Goal: Task Accomplishment & Management: Use online tool/utility

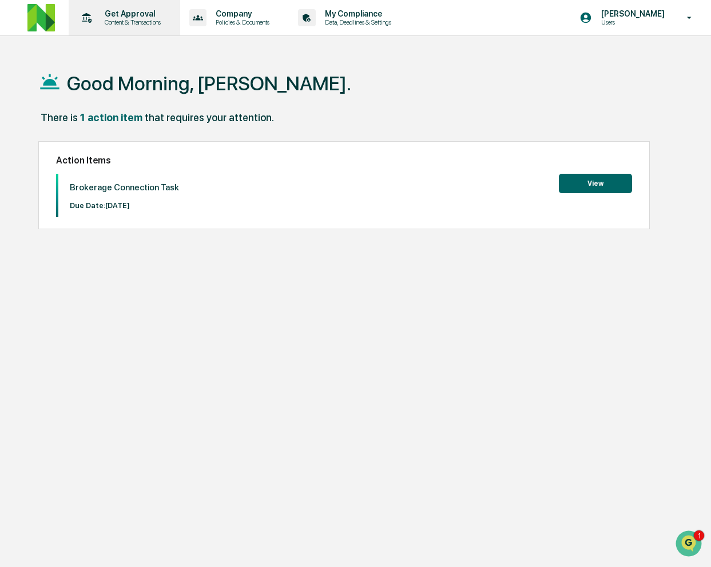
click at [136, 19] on p "Content & Transactions" at bounding box center [130, 22] width 71 height 8
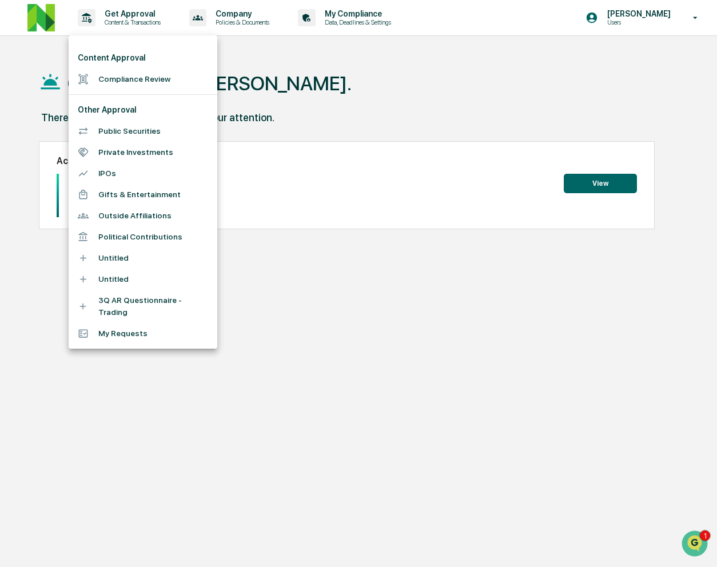
click at [137, 82] on li "Compliance Review" at bounding box center [143, 79] width 149 height 21
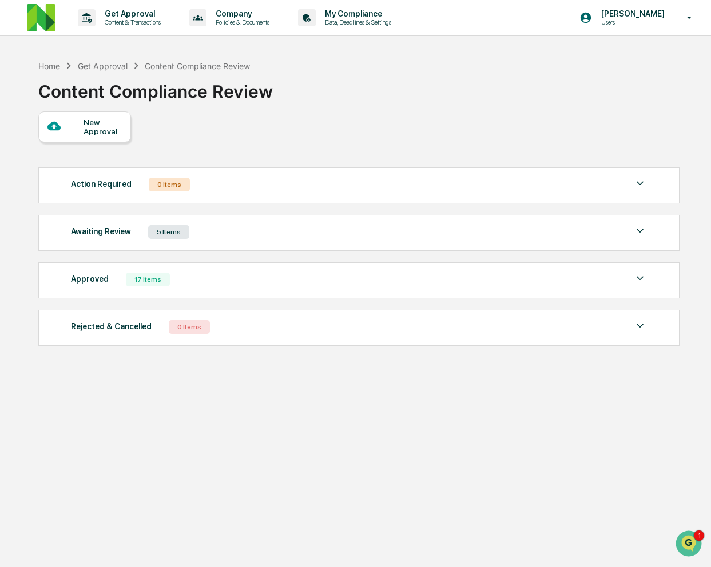
click at [177, 233] on div "5 Items" at bounding box center [168, 232] width 41 height 14
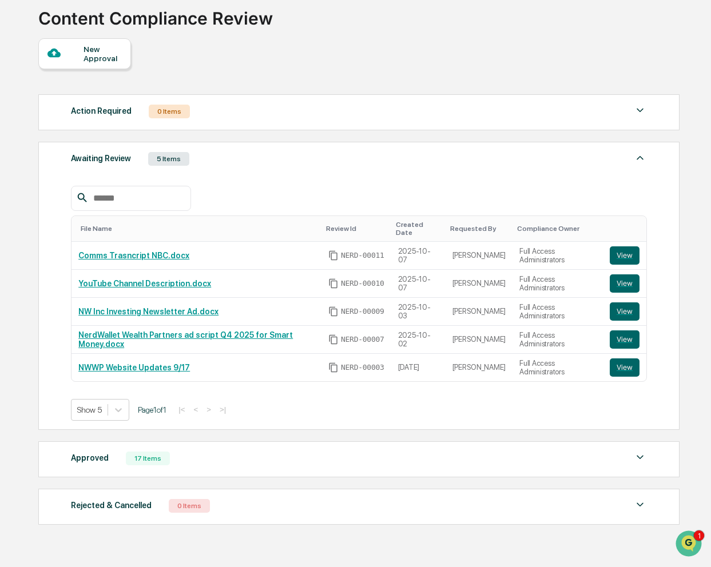
scroll to position [76, 0]
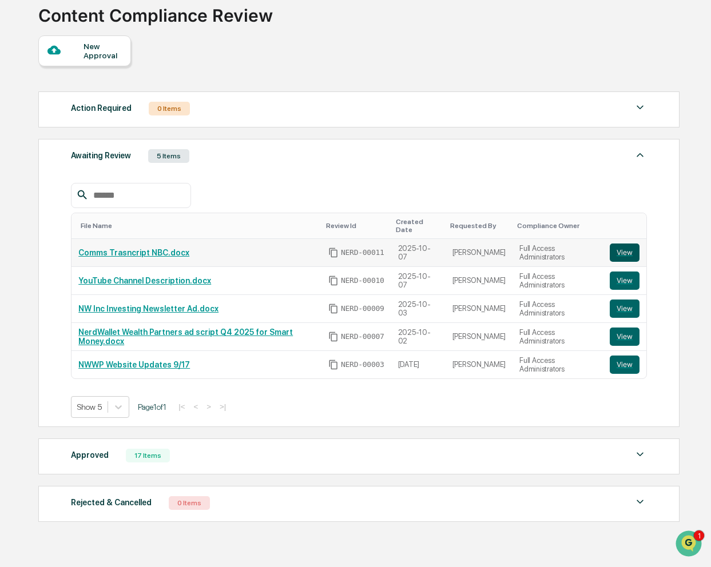
click at [624, 250] on button "View" at bounding box center [624, 253] width 30 height 18
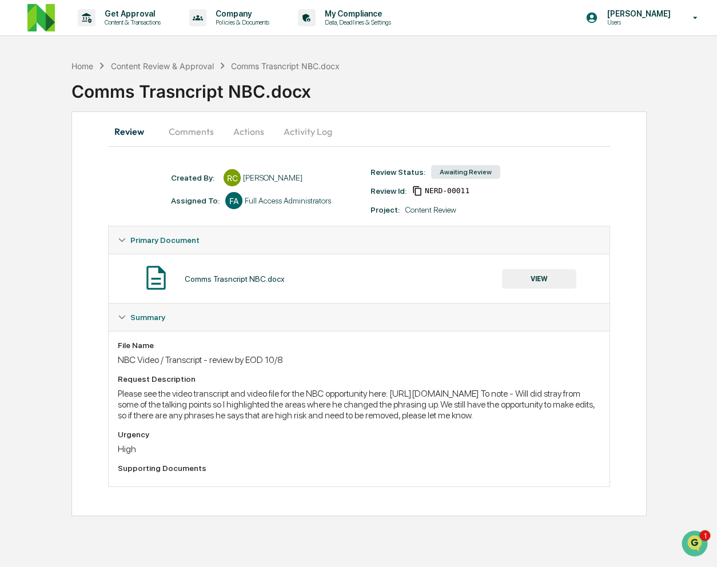
click at [198, 132] on button "Comments" at bounding box center [191, 131] width 63 height 27
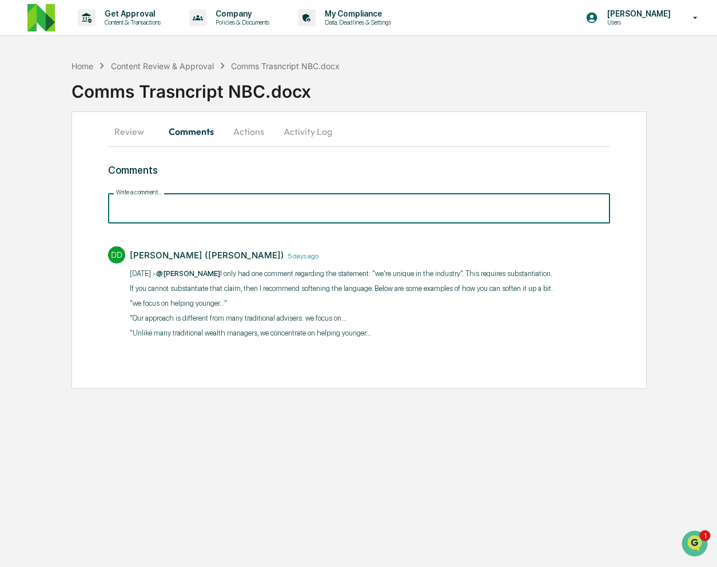
click at [201, 206] on input "Write a comment..." at bounding box center [359, 208] width 502 height 30
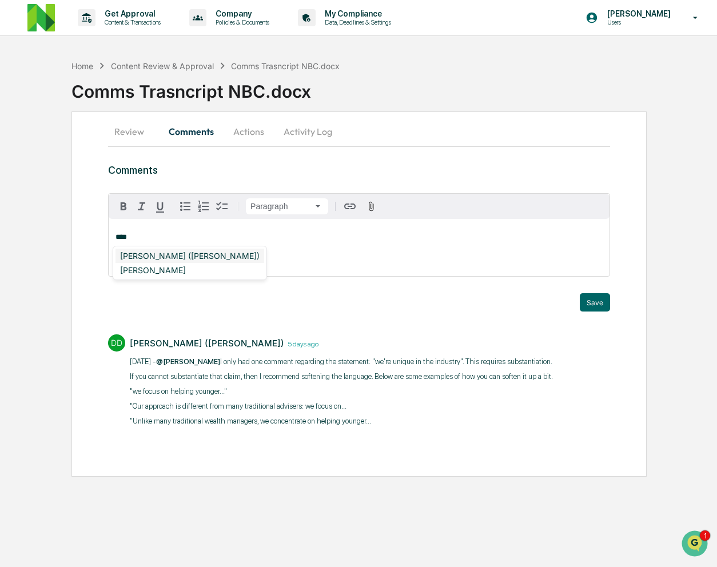
click at [195, 258] on div "DeeAnn Mays (Dempsey)" at bounding box center [189, 256] width 149 height 14
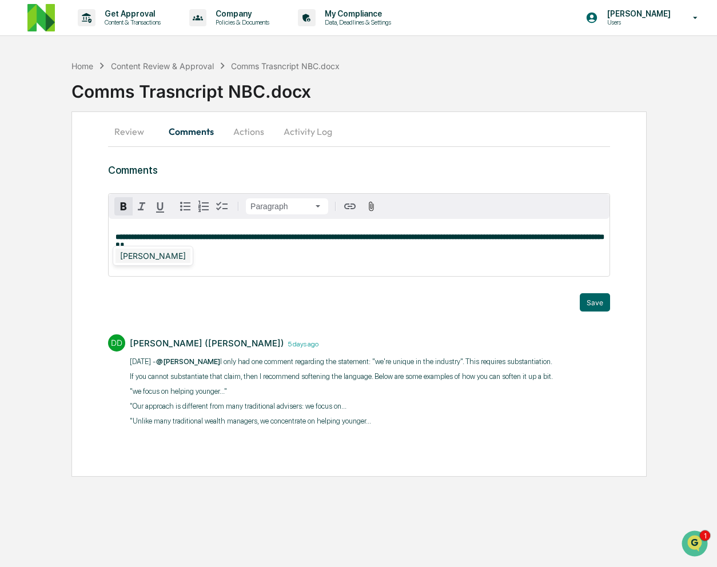
click at [138, 257] on div "Christopher Dingler" at bounding box center [152, 256] width 75 height 14
click at [367, 210] on icon "button" at bounding box center [371, 206] width 11 height 11
click at [372, 272] on div "**********" at bounding box center [359, 247] width 501 height 57
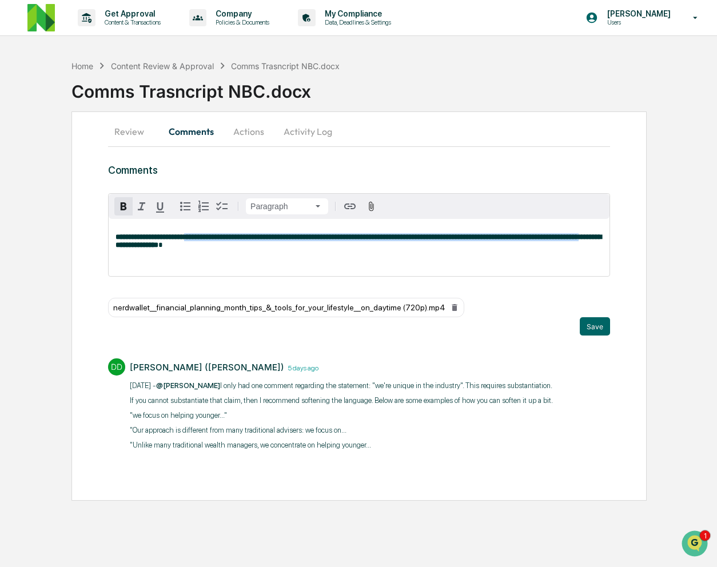
drag, startPoint x: 240, startPoint y: 249, endPoint x: 220, endPoint y: 240, distance: 22.5
click at [220, 240] on strong "**********" at bounding box center [358, 240] width 486 height 15
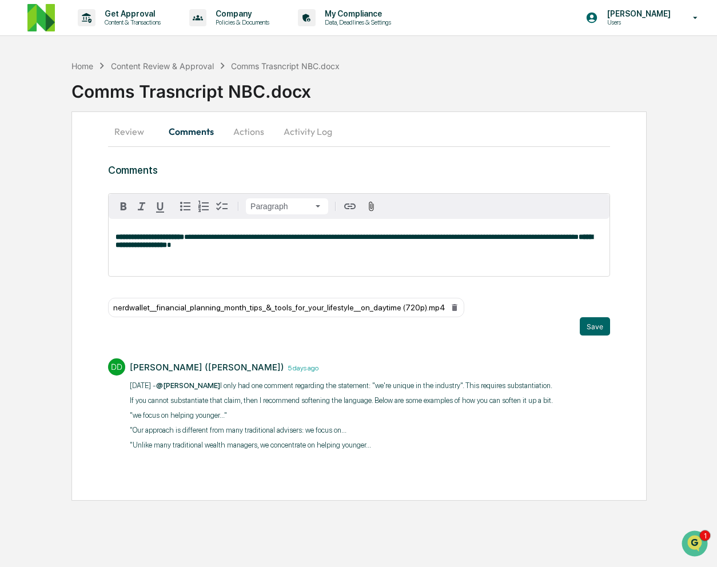
click at [348, 254] on div "**********" at bounding box center [359, 247] width 501 height 57
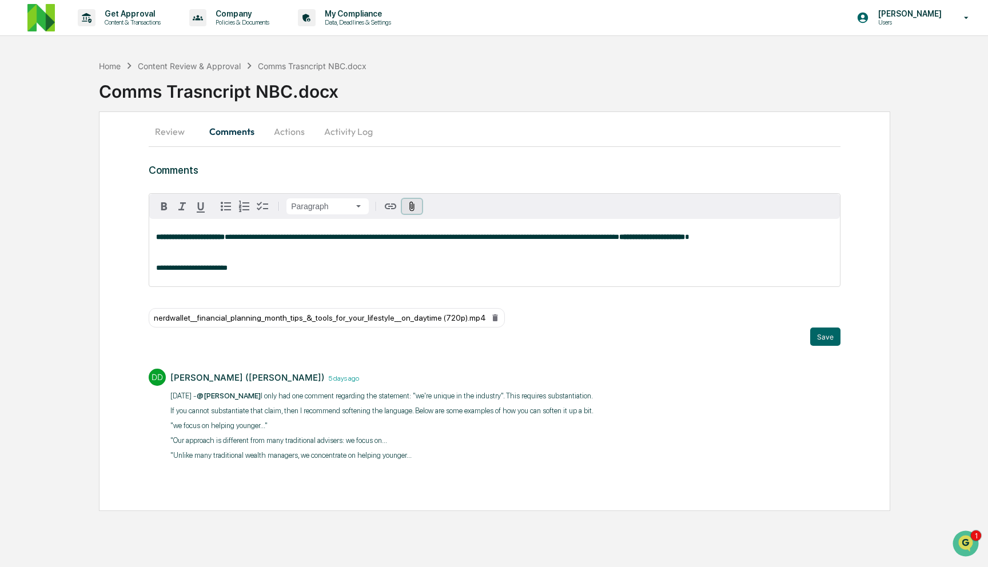
click at [412, 206] on icon "button" at bounding box center [412, 206] width 5 height 10
click at [297, 272] on p "**********" at bounding box center [494, 268] width 677 height 8
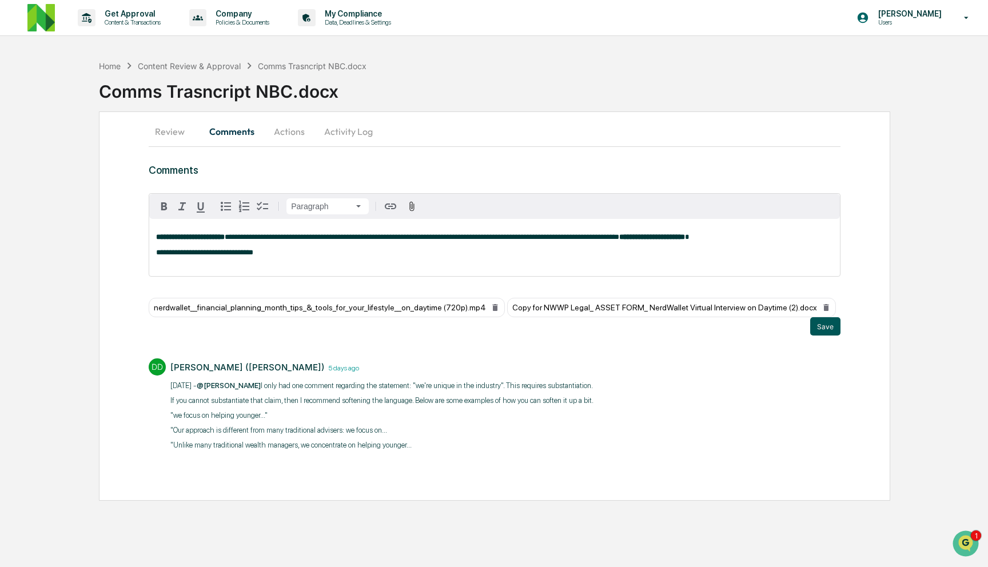
click at [716, 336] on button "Save" at bounding box center [825, 326] width 30 height 18
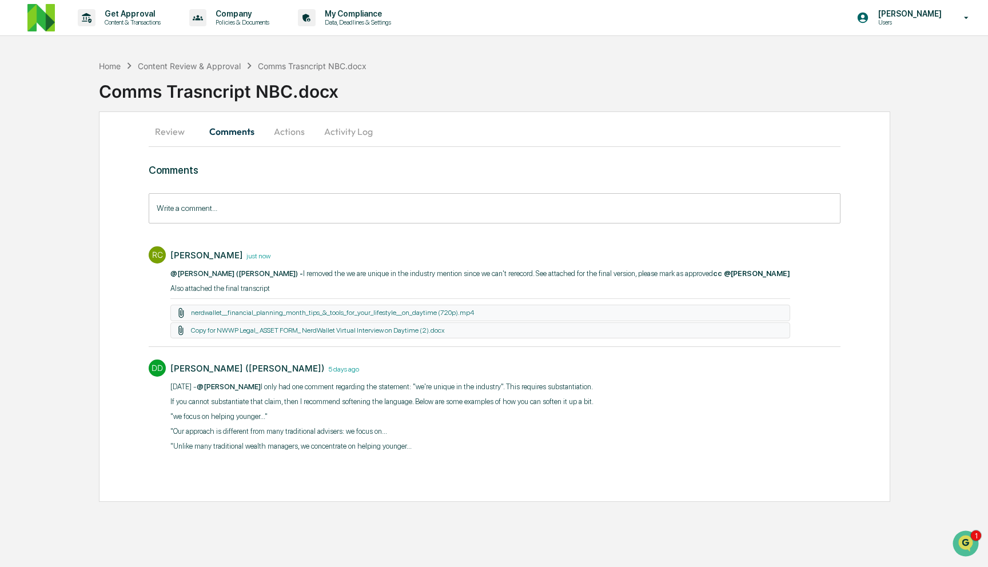
click at [175, 136] on button "Review" at bounding box center [174, 131] width 51 height 27
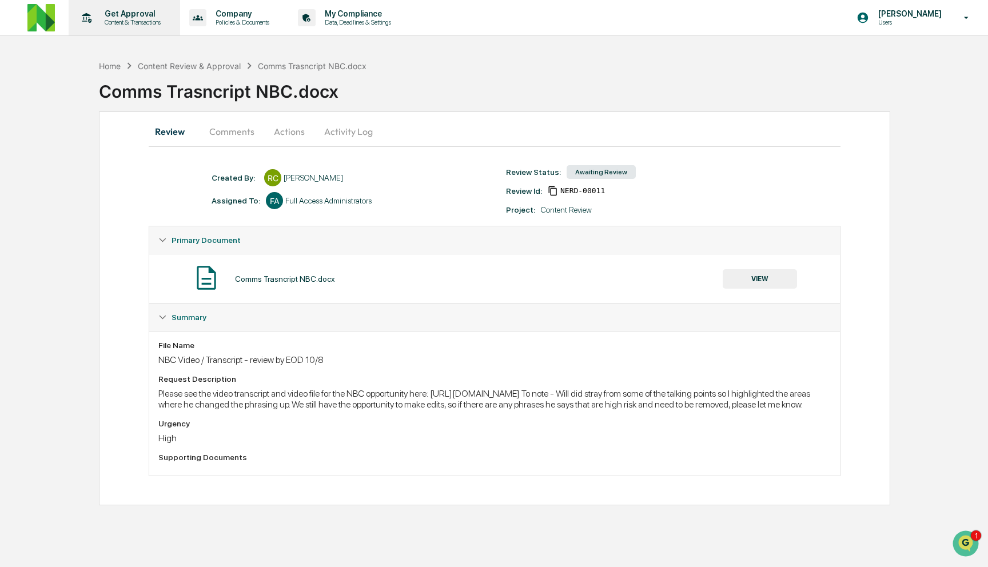
click at [134, 22] on p "Content & Transactions" at bounding box center [130, 22] width 71 height 8
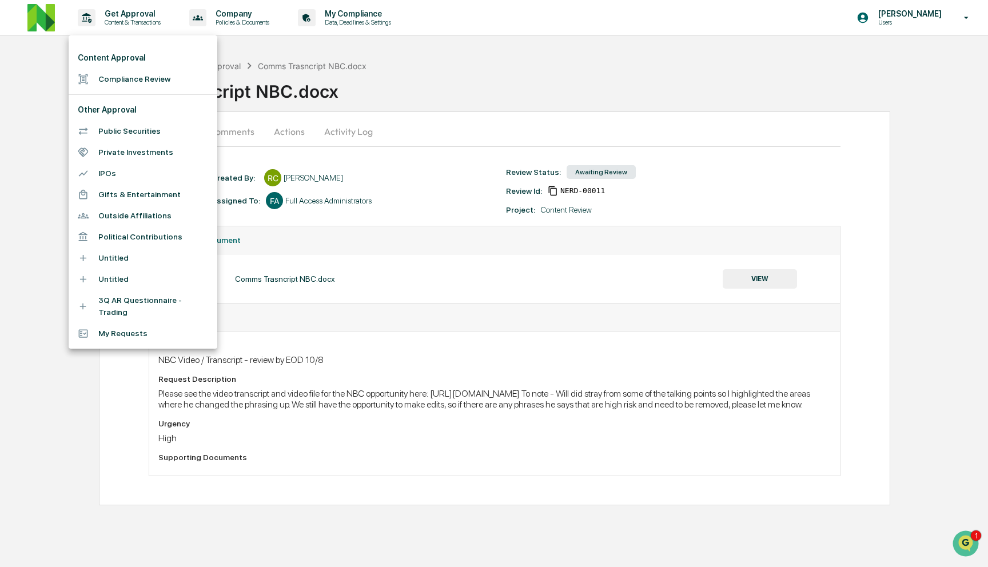
click at [138, 79] on li "Compliance Review" at bounding box center [143, 79] width 149 height 21
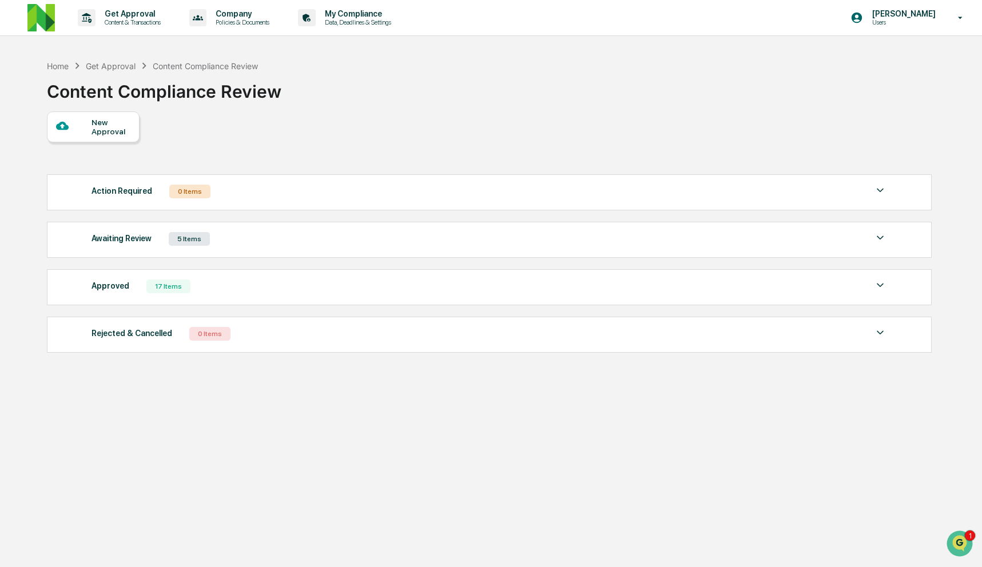
click at [238, 194] on div "Action Required 0 Items" at bounding box center [488, 192] width 795 height 16
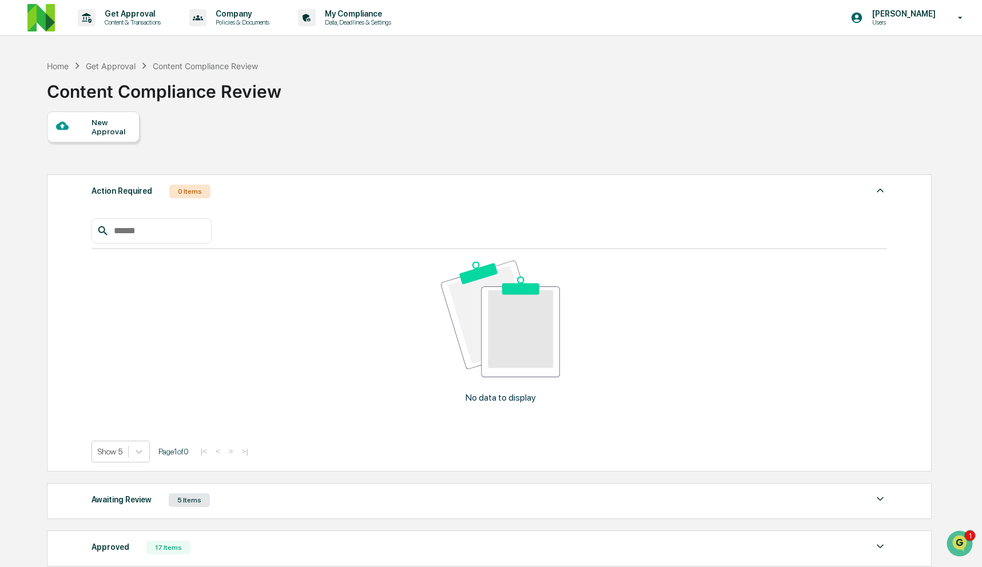
click at [238, 194] on div "Action Required 0 Items" at bounding box center [488, 192] width 795 height 16
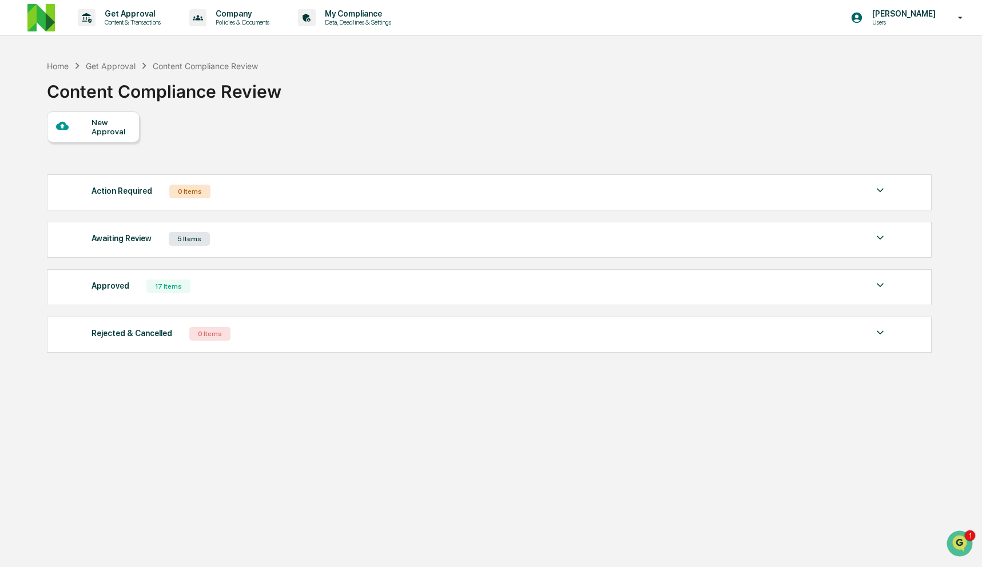
click at [46, 20] on img at bounding box center [40, 17] width 27 height 27
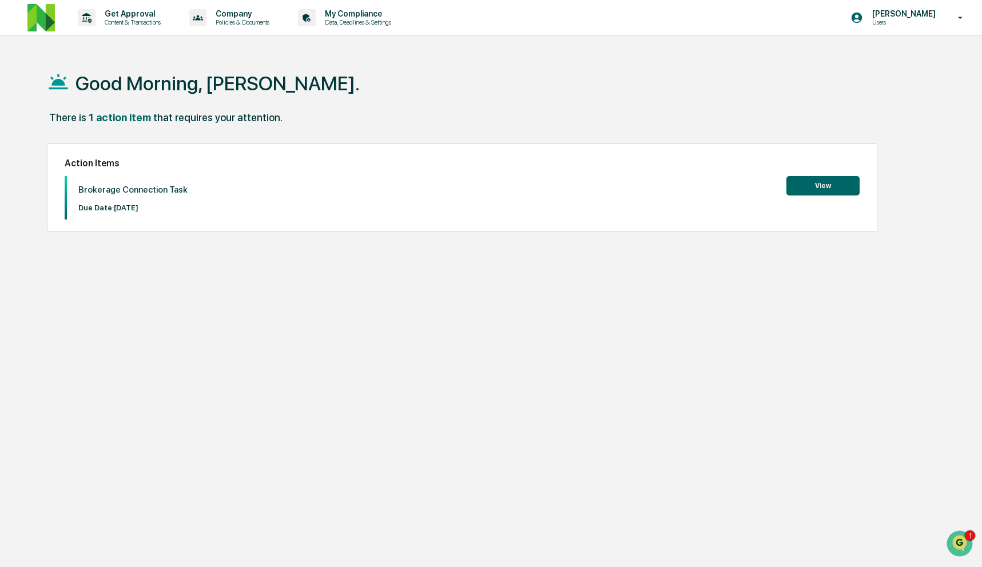
click at [716, 182] on button "View" at bounding box center [822, 185] width 73 height 19
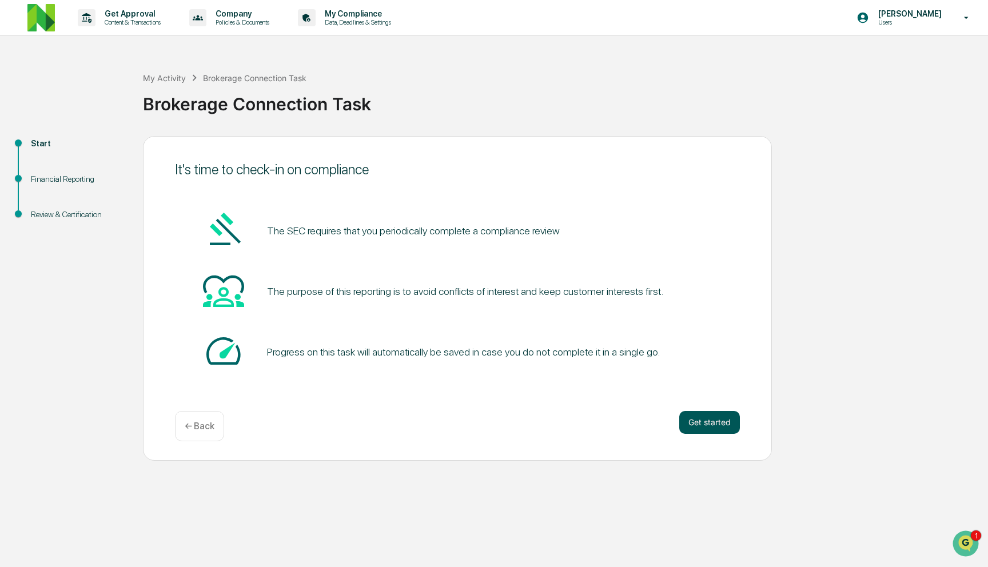
click at [716, 421] on button "Get started" at bounding box center [709, 422] width 61 height 23
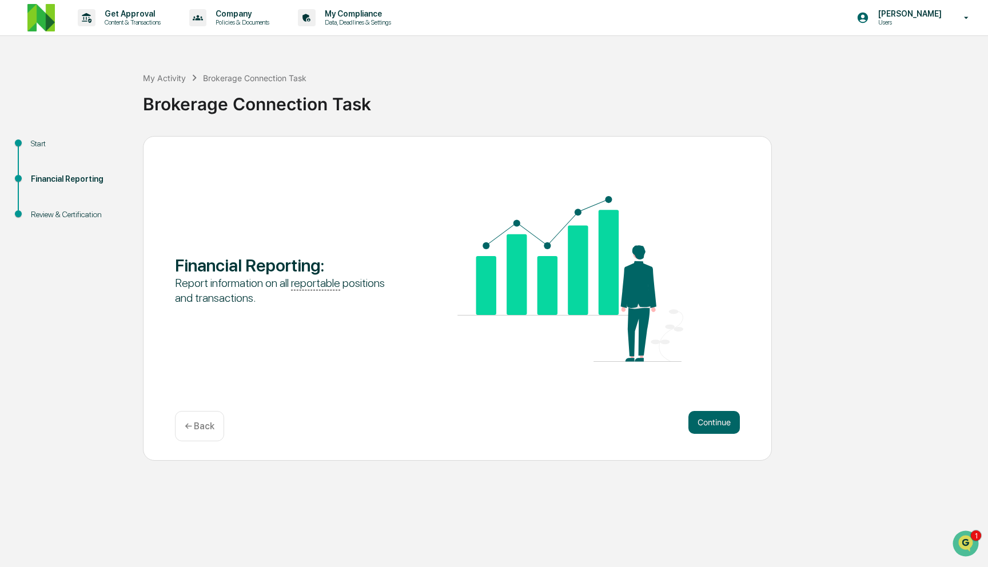
click at [716, 421] on button "Continue" at bounding box center [713, 422] width 51 height 23
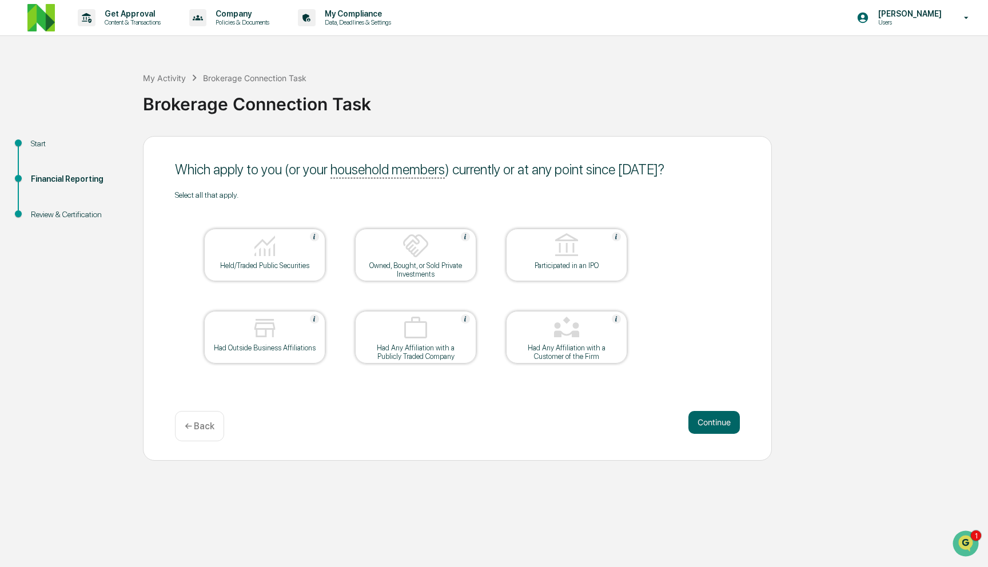
click at [274, 243] on img at bounding box center [264, 245] width 27 height 27
click at [411, 329] on img at bounding box center [415, 327] width 27 height 27
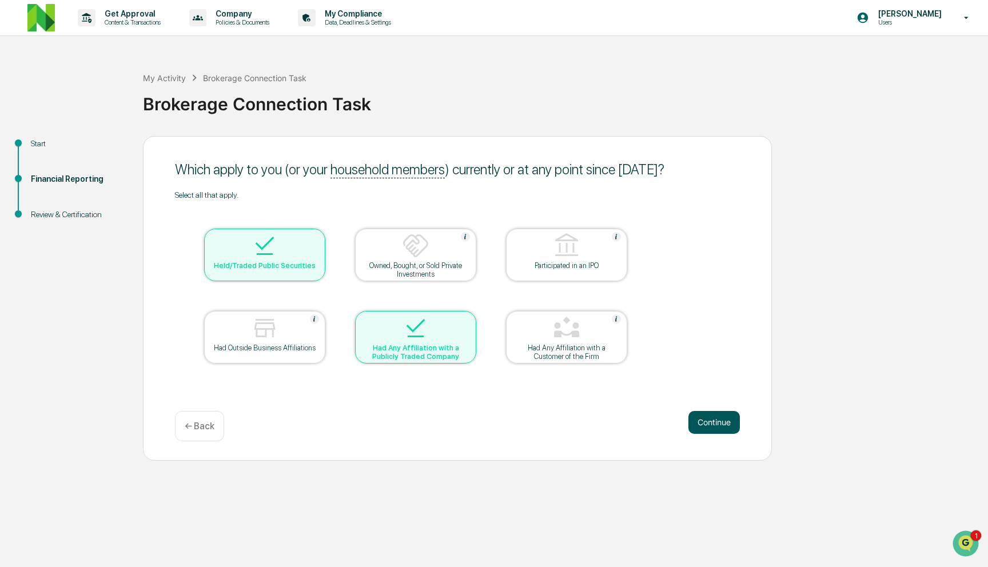
click at [716, 427] on button "Continue" at bounding box center [713, 422] width 51 height 23
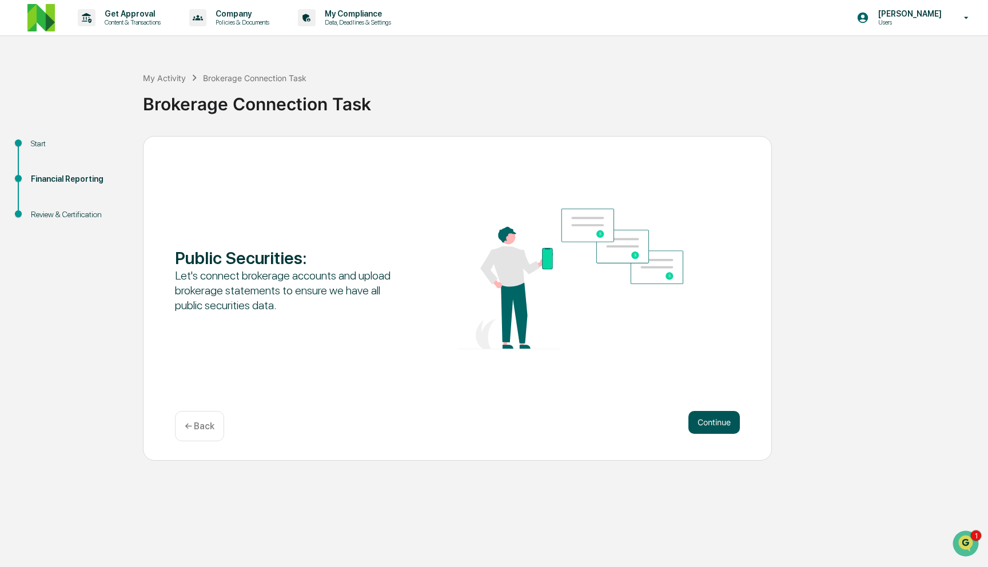
click at [716, 421] on button "Continue" at bounding box center [713, 422] width 51 height 23
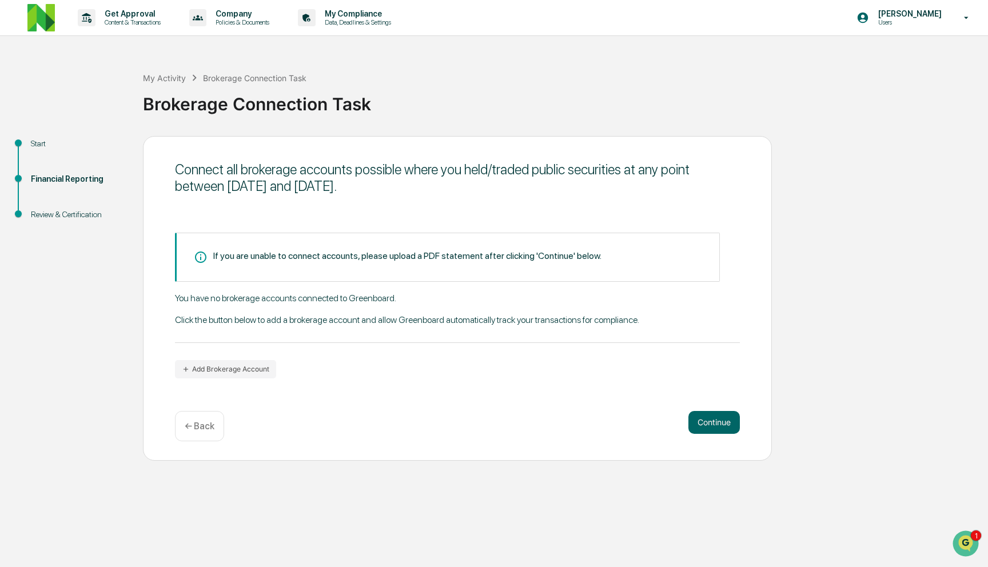
click at [206, 428] on p "← Back" at bounding box center [200, 426] width 30 height 11
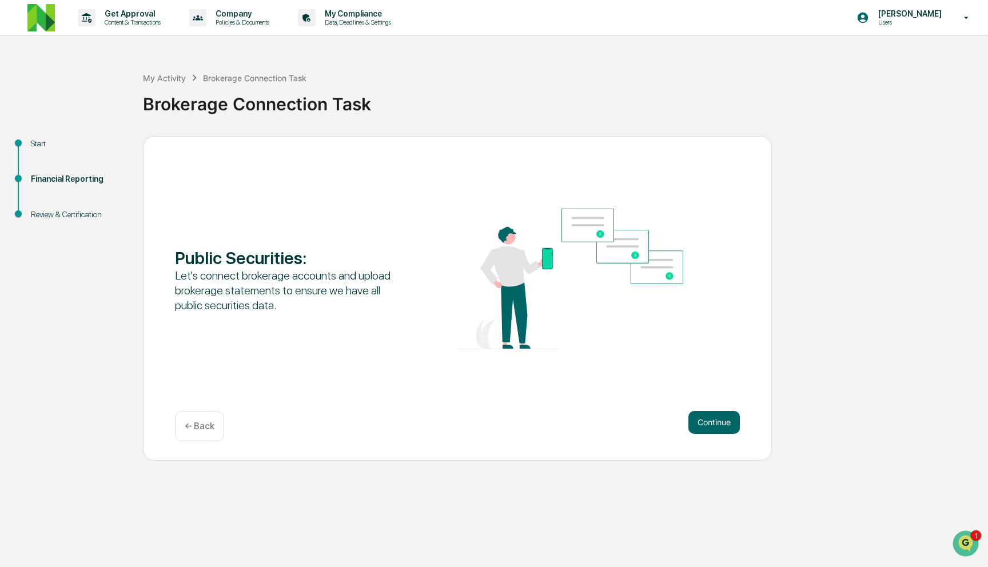
click at [206, 428] on p "← Back" at bounding box center [200, 426] width 30 height 11
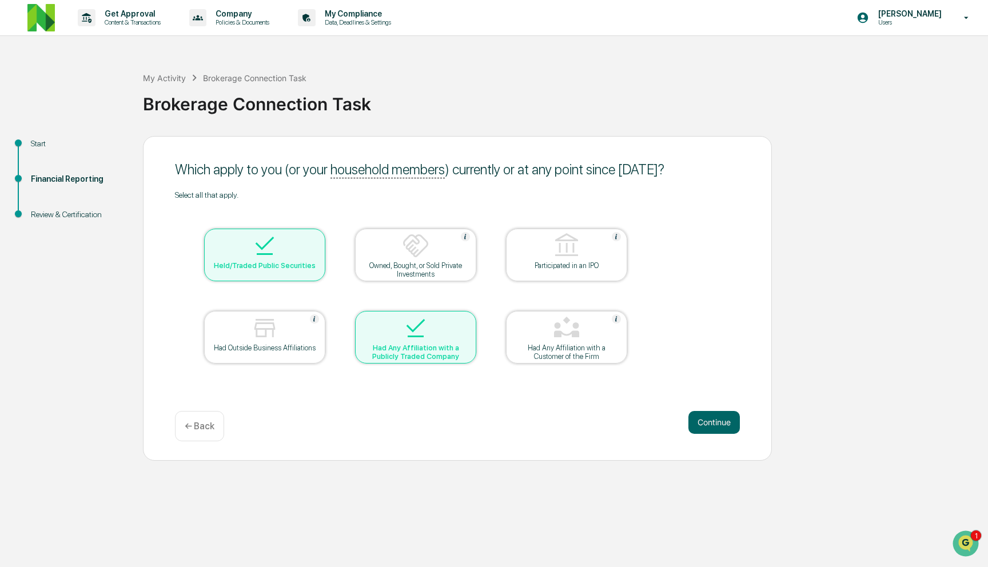
click at [206, 428] on p "← Back" at bounding box center [200, 426] width 30 height 11
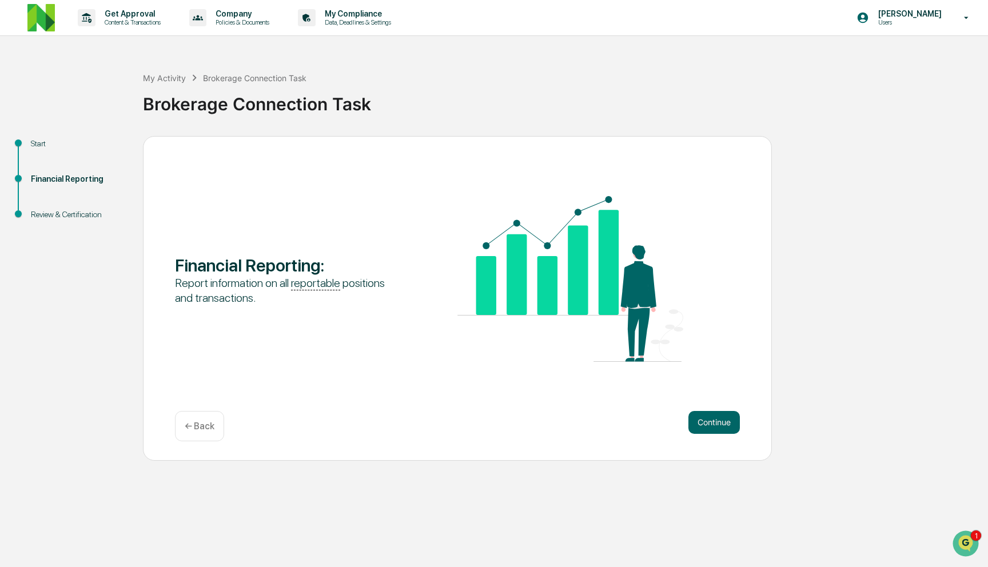
click at [206, 428] on p "← Back" at bounding box center [200, 426] width 30 height 11
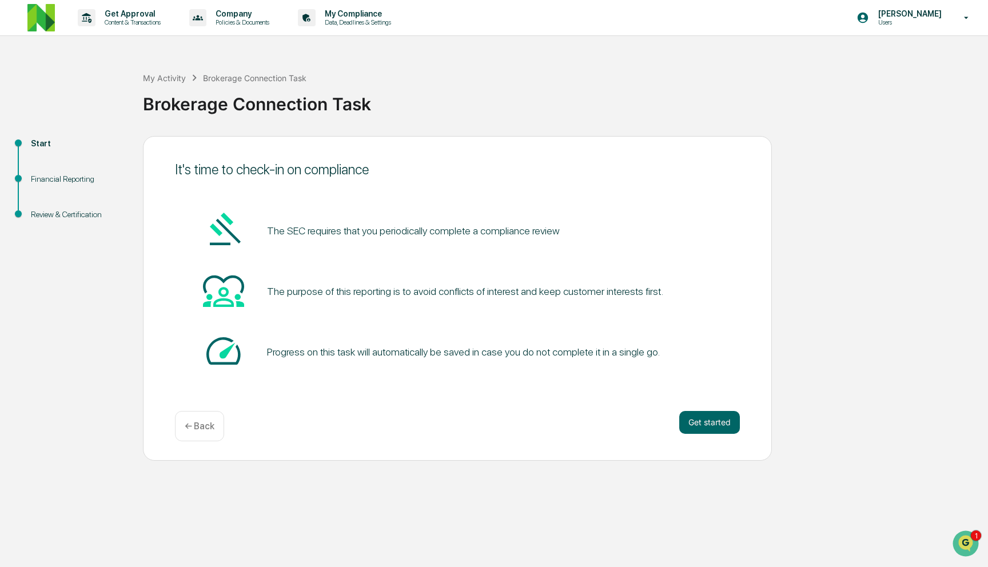
click at [206, 428] on p "← Back" at bounding box center [200, 426] width 30 height 11
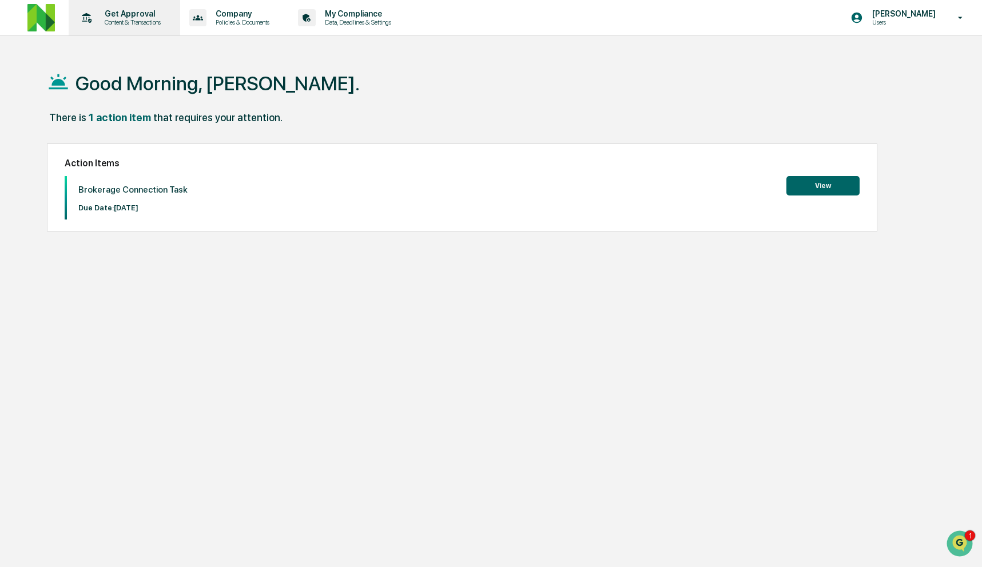
click at [163, 26] on div "Get Approval Content & Transactions" at bounding box center [123, 17] width 100 height 35
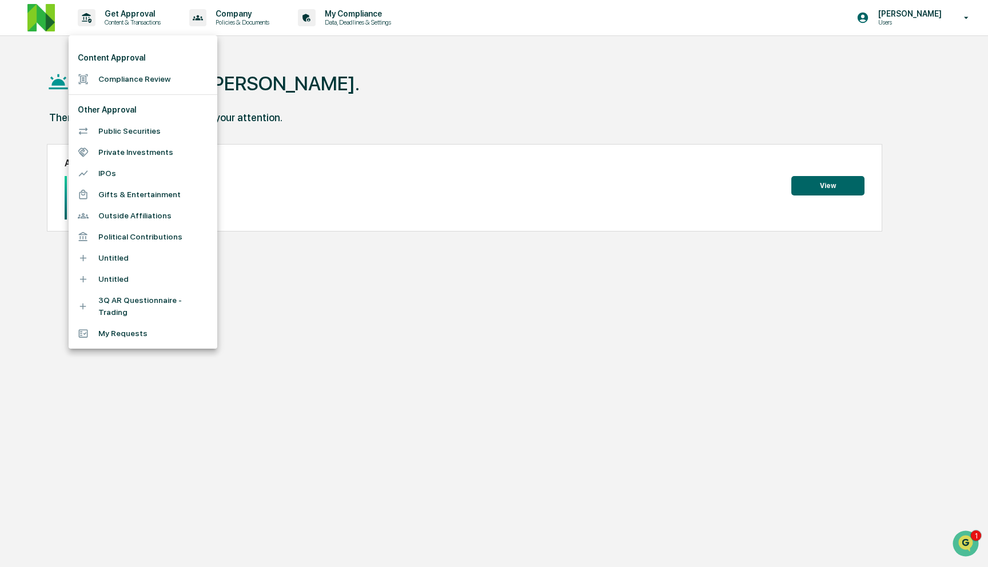
click at [164, 73] on li "Compliance Review" at bounding box center [143, 79] width 149 height 21
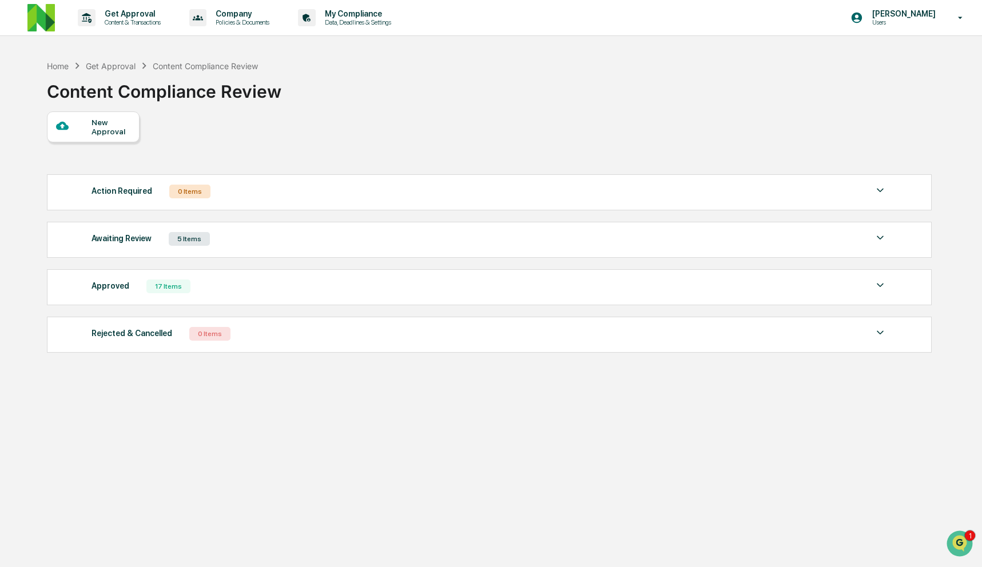
click at [228, 236] on div "Awaiting Review 5 Items" at bounding box center [488, 239] width 795 height 16
